Goal: Task Accomplishment & Management: Manage account settings

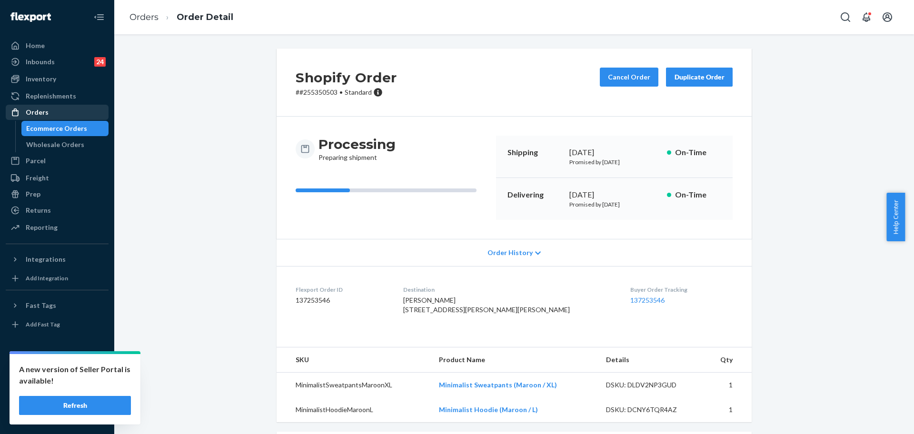
drag, startPoint x: 0, startPoint y: 0, endPoint x: 45, endPoint y: 110, distance: 118.9
click at [45, 110] on div "Orders" at bounding box center [37, 113] width 23 height 10
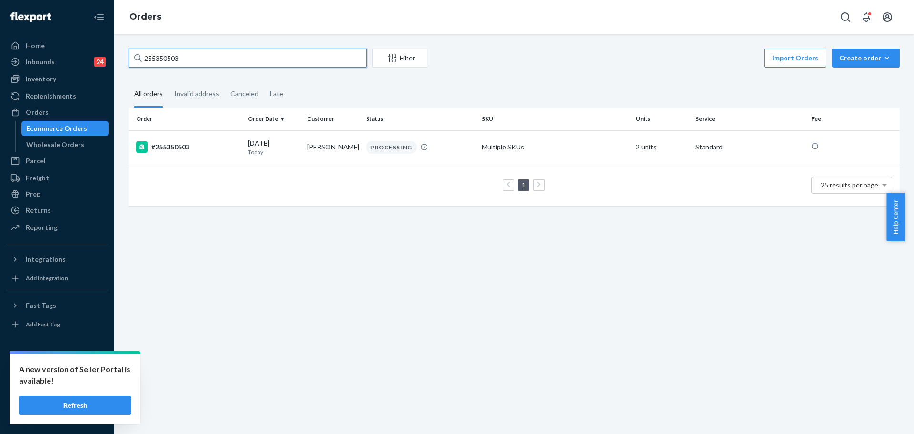
click at [168, 61] on input "255350503" at bounding box center [248, 58] width 238 height 19
paste input "1141"
type input "255311413"
click at [217, 150] on div "#255311413" at bounding box center [188, 146] width 104 height 11
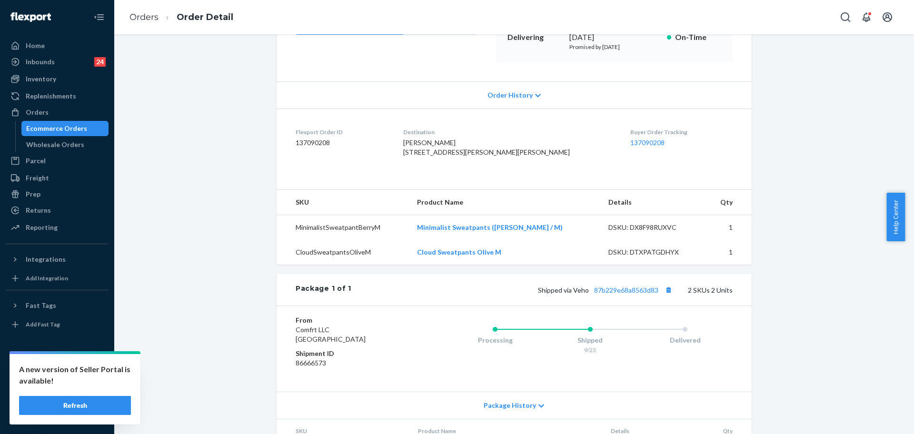
scroll to position [179, 0]
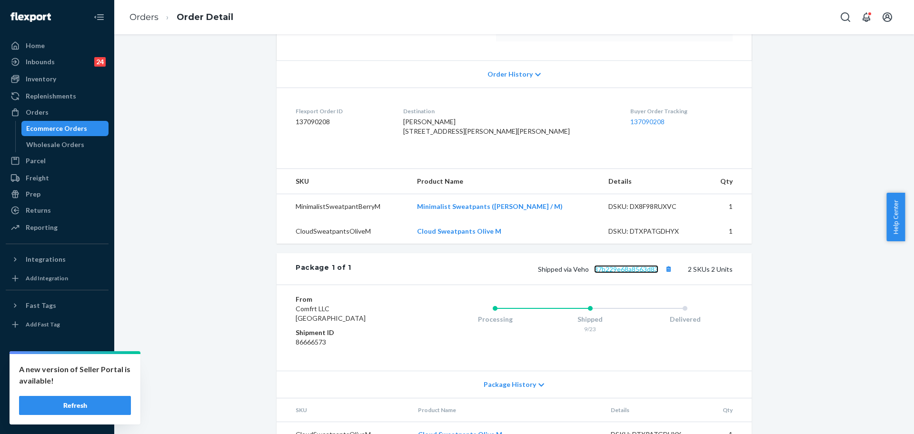
click at [636, 273] on link "87b229e68a8563d83" at bounding box center [626, 269] width 64 height 8
drag, startPoint x: 50, startPoint y: 109, endPoint x: 111, endPoint y: 109, distance: 61.9
click at [50, 109] on div "Orders" at bounding box center [57, 112] width 101 height 13
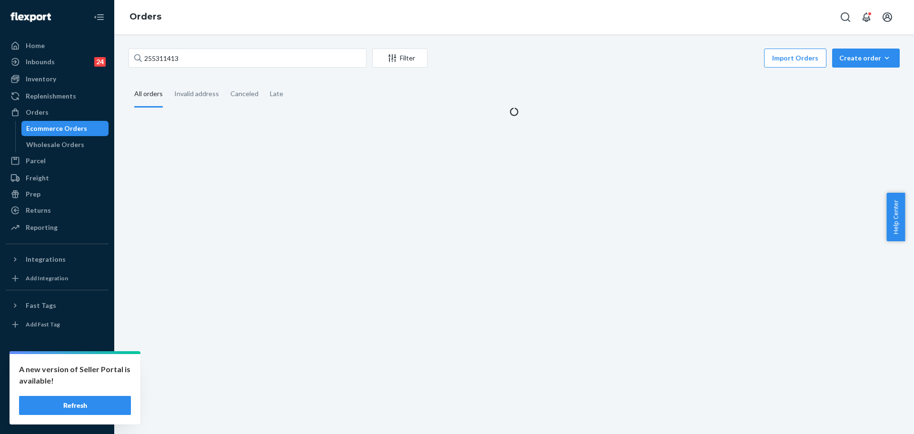
click at [240, 69] on div "255311413 Filter Import Orders Create order Ecommerce order Removal order" at bounding box center [514, 59] width 771 height 21
click at [242, 58] on input "255311413" at bounding box center [248, 58] width 238 height 19
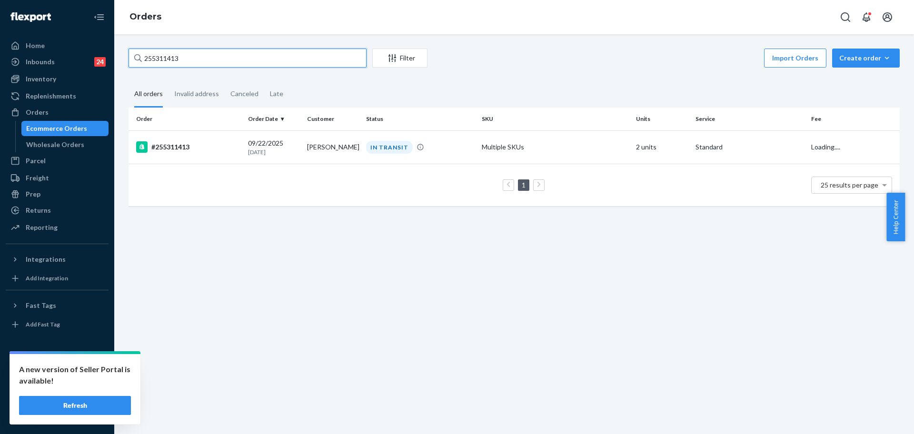
click at [242, 58] on input "255311413" at bounding box center [248, 58] width 238 height 19
paste input "185407"
type input "255185407"
click at [303, 140] on td "[PERSON_NAME]" at bounding box center [332, 146] width 59 height 33
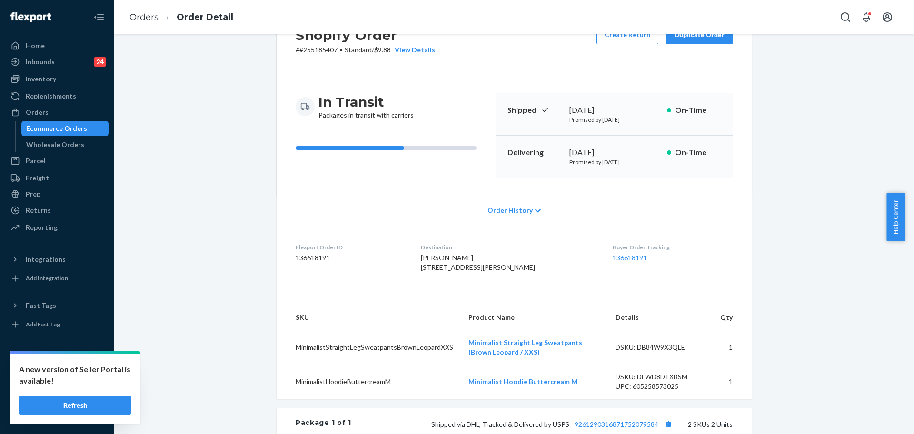
scroll to position [179, 0]
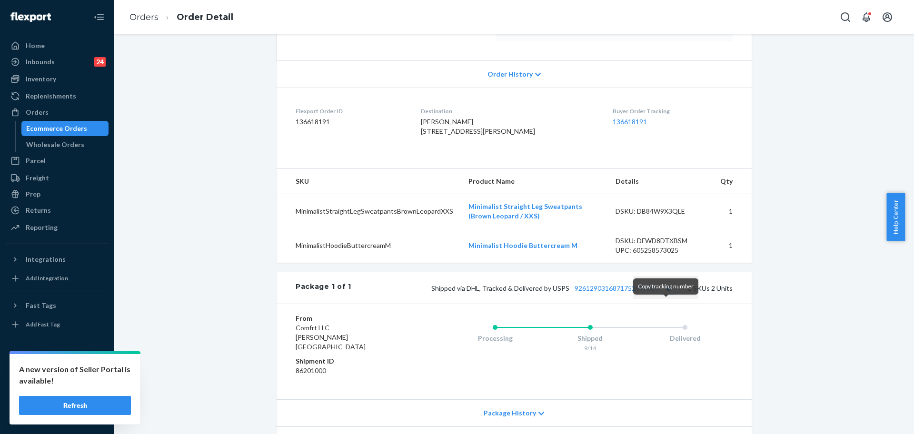
click at [663, 294] on button "Copy tracking number" at bounding box center [668, 288] width 12 height 12
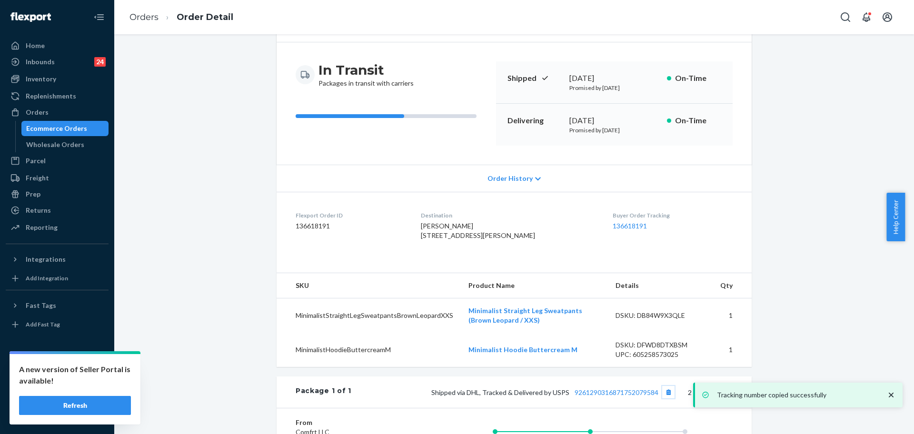
scroll to position [0, 0]
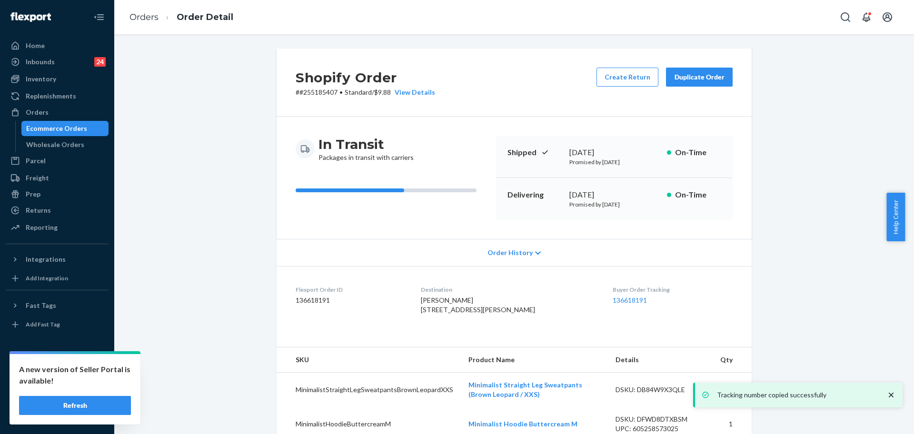
click at [684, 85] on button "Duplicate Order" at bounding box center [699, 77] width 67 height 19
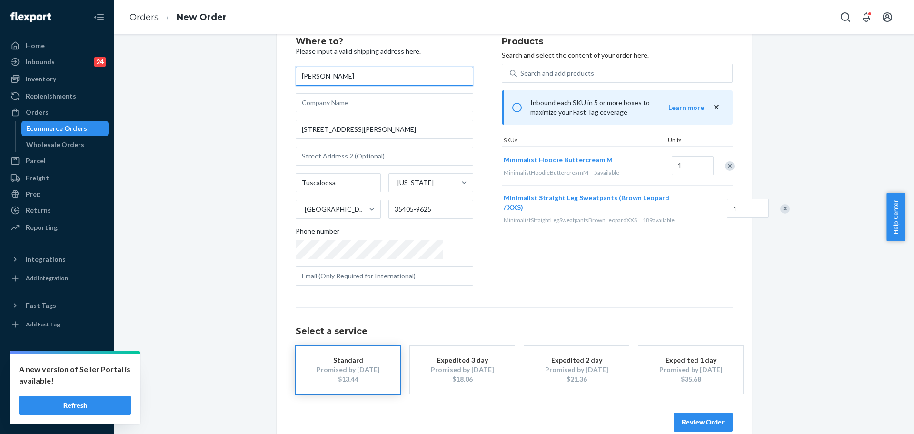
scroll to position [47, 0]
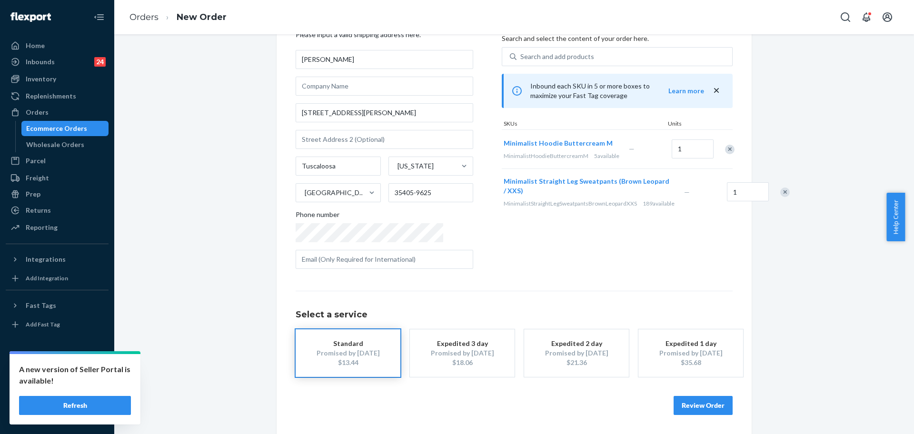
click at [693, 402] on button "Review Order" at bounding box center [703, 405] width 59 height 19
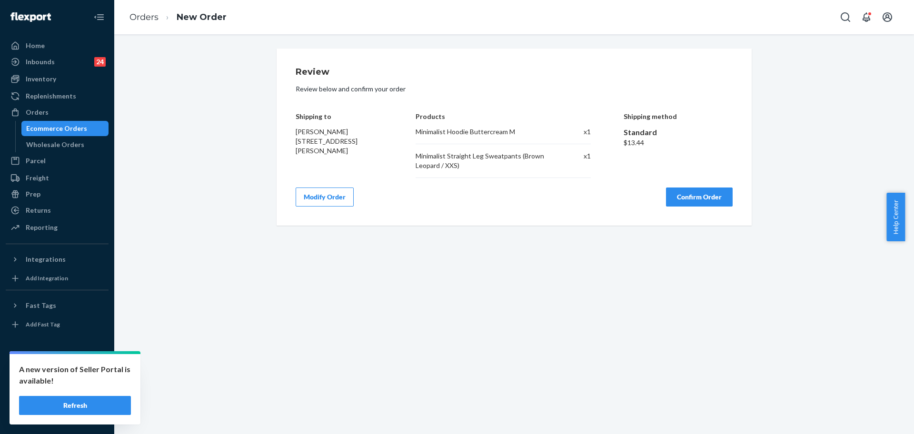
scroll to position [0, 0]
click at [694, 207] on div "Review Review below and confirm your order Shipping to [PERSON_NAME] [STREET_AD…" at bounding box center [514, 137] width 475 height 177
click at [692, 197] on button "Confirm Order" at bounding box center [699, 197] width 67 height 19
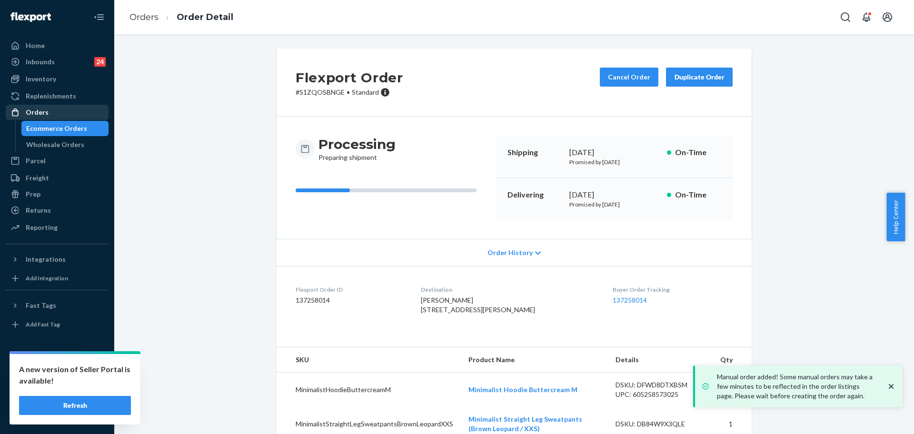
drag, startPoint x: 45, startPoint y: 112, endPoint x: 64, endPoint y: 104, distance: 20.5
click at [45, 112] on div "Orders" at bounding box center [37, 113] width 23 height 10
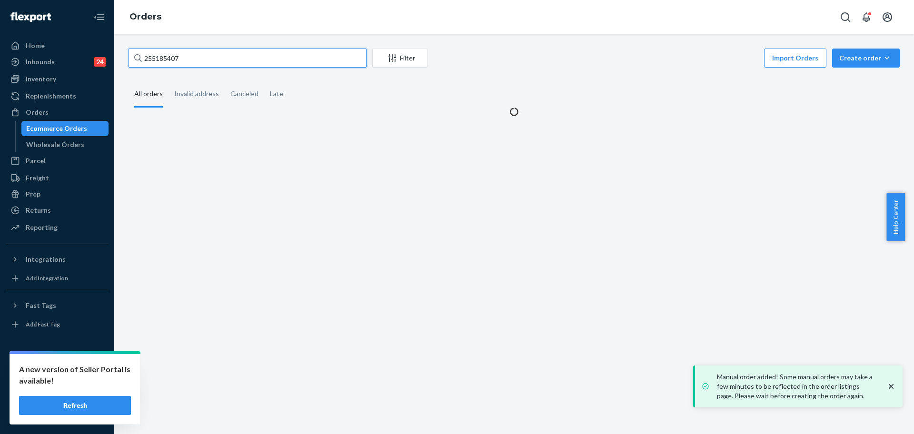
click at [189, 61] on input "255185407" at bounding box center [248, 58] width 238 height 19
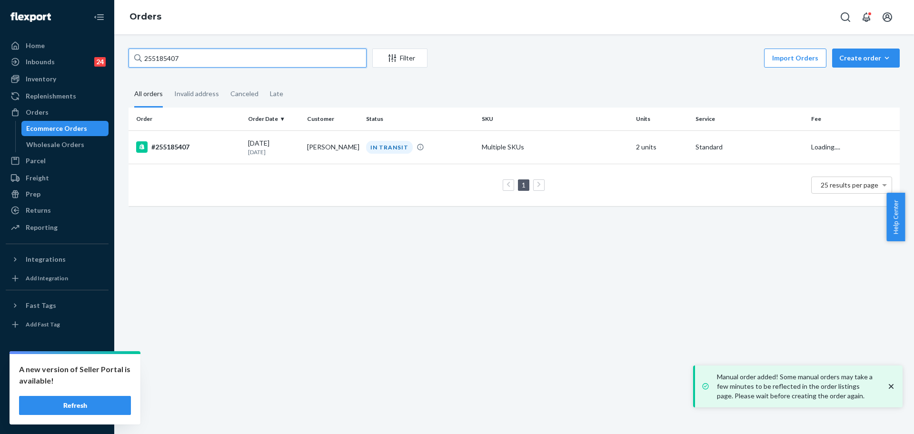
paste input "63845"
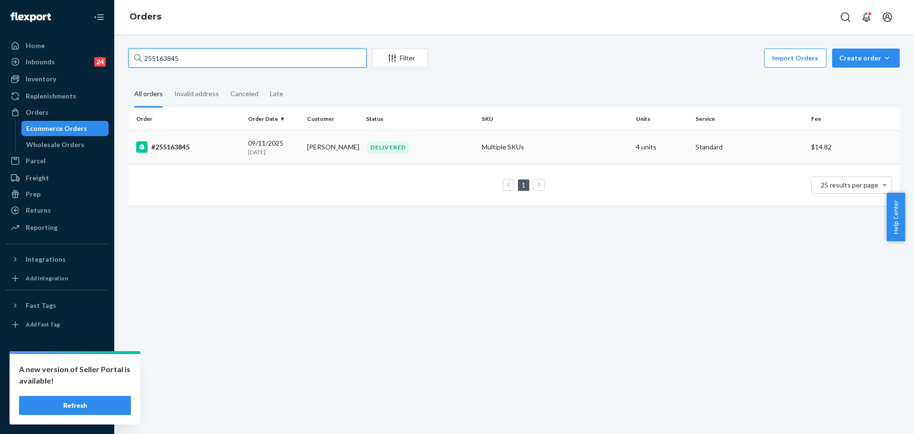
type input "255163845"
click at [253, 155] on p "[DATE]" at bounding box center [273, 152] width 51 height 8
